Goal: Task Accomplishment & Management: Complete application form

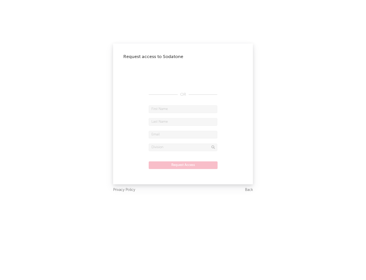
click at [183, 109] on input "text" at bounding box center [183, 109] width 69 height 8
type input "[PERSON_NAME]"
click at [183, 122] on input "text" at bounding box center [183, 122] width 69 height 8
type input "[PERSON_NAME]"
click at [183, 134] on input "text" at bounding box center [183, 135] width 69 height 8
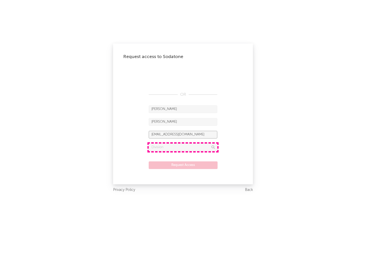
type input "[EMAIL_ADDRESS][DOMAIN_NAME]"
click at [183, 147] on input "text" at bounding box center [183, 147] width 69 height 8
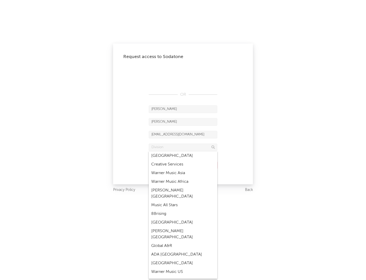
click at [183, 201] on div "Music All Stars" at bounding box center [183, 205] width 69 height 9
type input "Music All Stars"
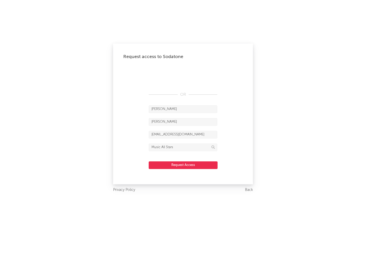
click at [183, 165] on button "Request Access" at bounding box center [183, 165] width 69 height 8
